Goal: Check status: Check status

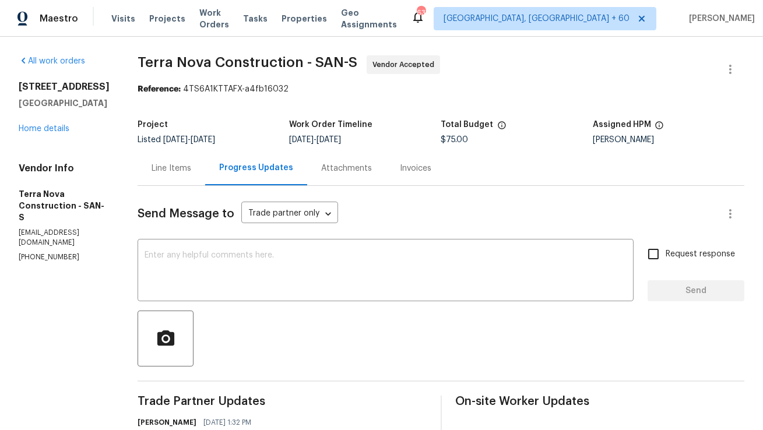
click at [191, 171] on div "Line Items" at bounding box center [172, 169] width 40 height 12
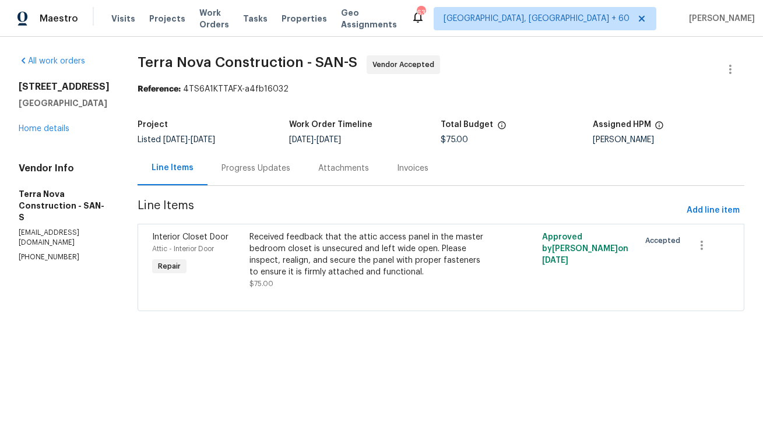
click at [290, 168] on div "Progress Updates" at bounding box center [256, 169] width 69 height 12
